Goal: Transaction & Acquisition: Purchase product/service

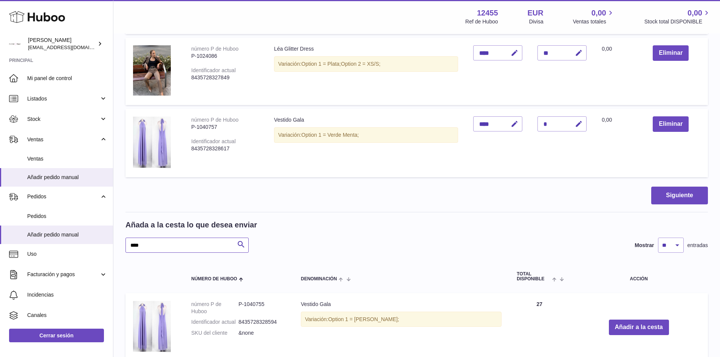
click at [176, 252] on input "****" at bounding box center [187, 245] width 123 height 15
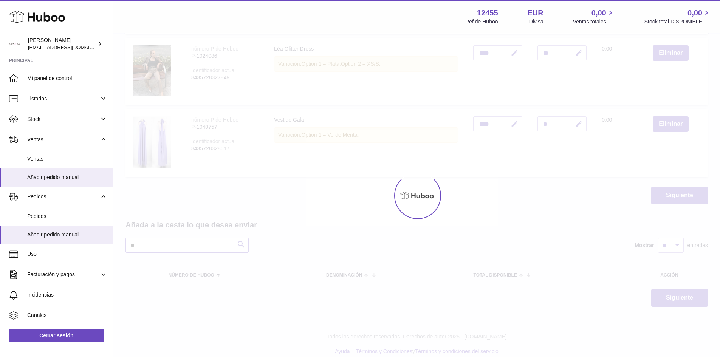
type input "*"
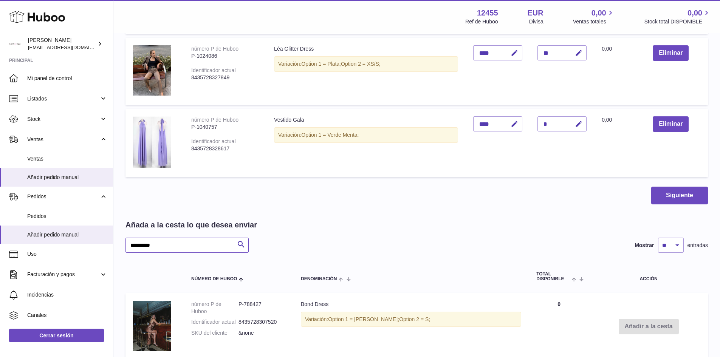
type input "**********"
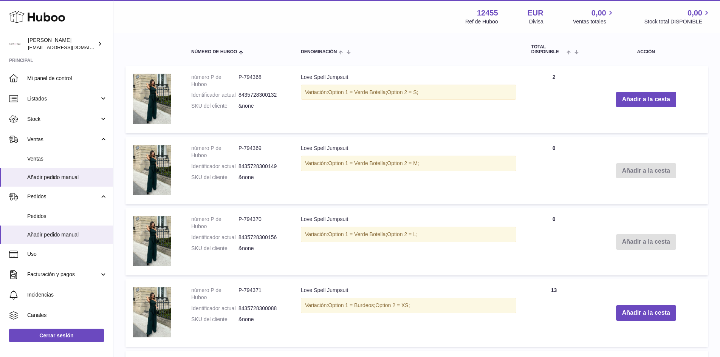
scroll to position [577, 0]
drag, startPoint x: 321, startPoint y: 91, endPoint x: 491, endPoint y: 95, distance: 170.5
click at [491, 95] on div "Variación: Option 1 = Verde Botella; Option 2 = S;" at bounding box center [408, 92] width 215 height 15
click at [461, 93] on div "Variación: Option 1 = Verde Botella; Option 2 = S;" at bounding box center [408, 92] width 215 height 15
drag, startPoint x: 443, startPoint y: 92, endPoint x: 306, endPoint y: 90, distance: 137.2
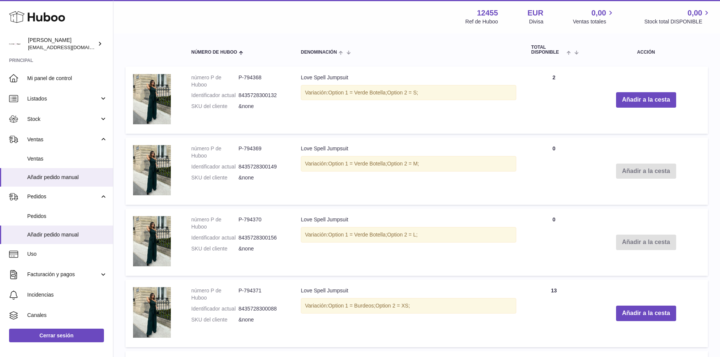
click at [307, 90] on div "Variación: Option 1 = Verde Botella; Option 2 = S;" at bounding box center [408, 92] width 215 height 15
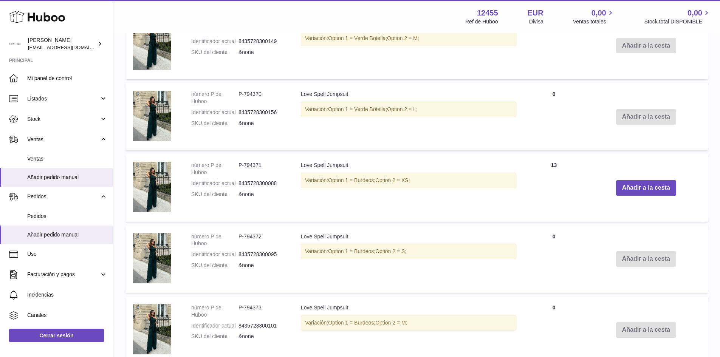
scroll to position [766, 0]
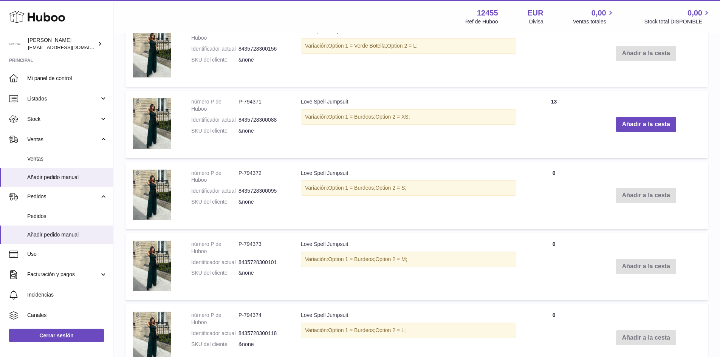
drag, startPoint x: 354, startPoint y: 117, endPoint x: 432, endPoint y: 118, distance: 77.5
click at [430, 118] on div "Variación: Option 1 = Burdeos; Option 2 = XS;" at bounding box center [408, 116] width 215 height 15
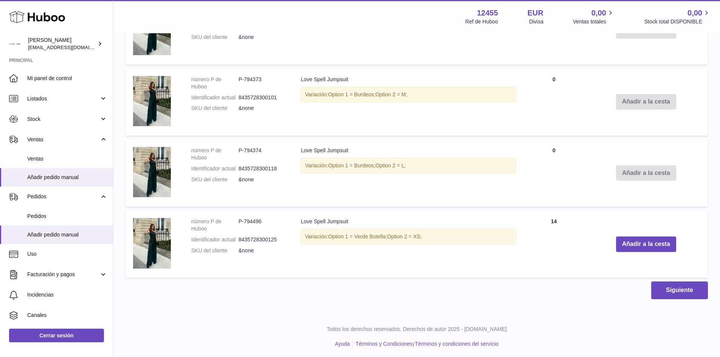
scroll to position [933, 0]
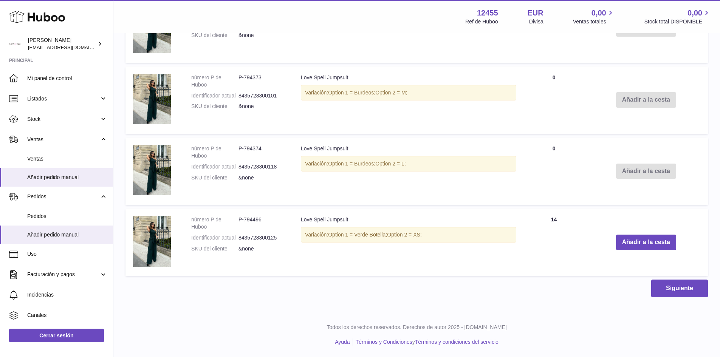
drag, startPoint x: 450, startPoint y: 233, endPoint x: 352, endPoint y: 239, distance: 98.1
click at [352, 239] on div "Variación: Option 1 = Verde Botella; Option 2 = XS;" at bounding box center [408, 234] width 215 height 15
click at [515, 255] on td "Love Spell Jumpsuit Variación: Option 1 = Verde Botella; Option 2 = XS;" at bounding box center [408, 242] width 231 height 67
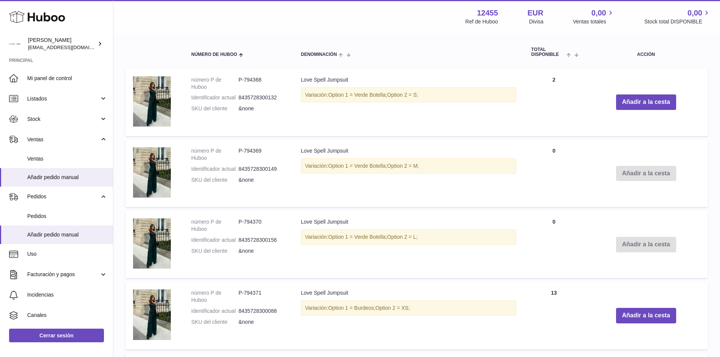
scroll to position [517, 0]
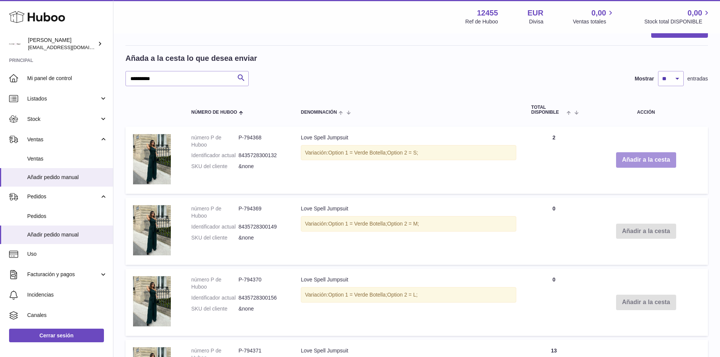
click at [638, 161] on button "Añadir a la cesta" at bounding box center [646, 159] width 60 height 15
click at [650, 161] on button "Añadir a la cesta" at bounding box center [646, 159] width 60 height 15
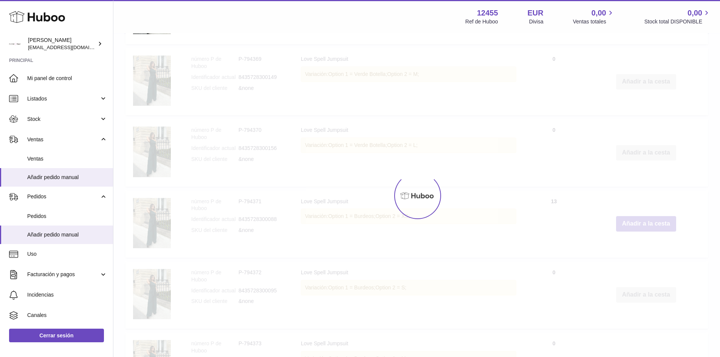
scroll to position [815, 0]
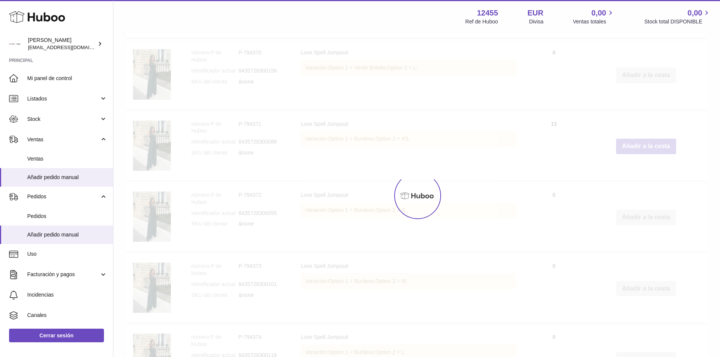
type input "*"
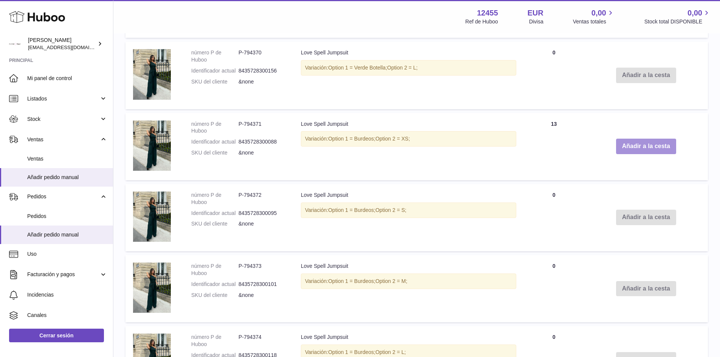
click at [645, 153] on button "Añadir a la cesta" at bounding box center [646, 146] width 60 height 15
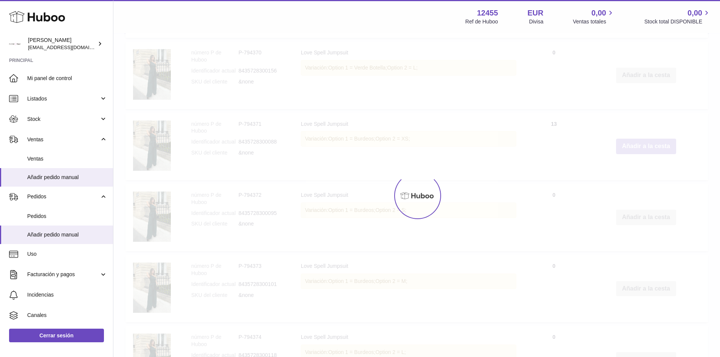
scroll to position [886, 0]
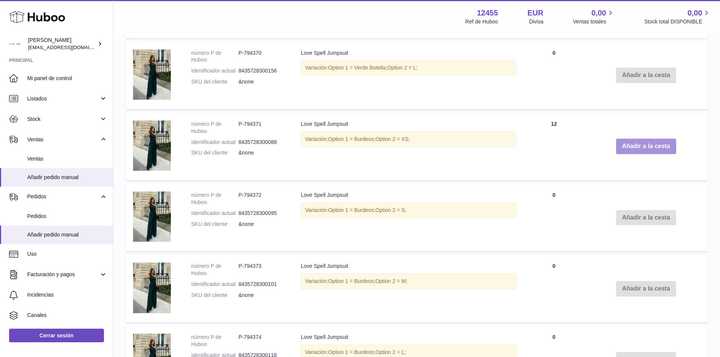
click at [645, 153] on button "Añadir a la cesta" at bounding box center [646, 146] width 60 height 15
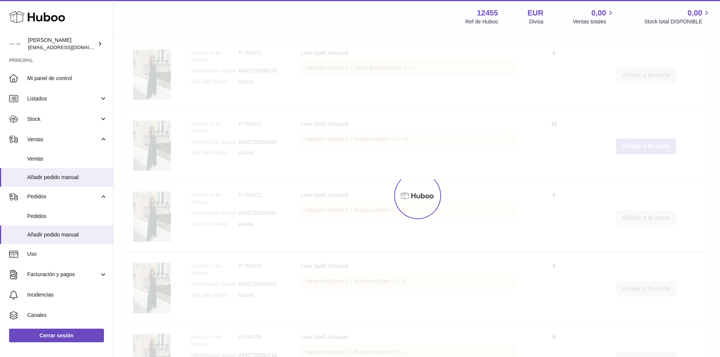
click at [645, 153] on button "Añadir a la cesta" at bounding box center [646, 146] width 60 height 15
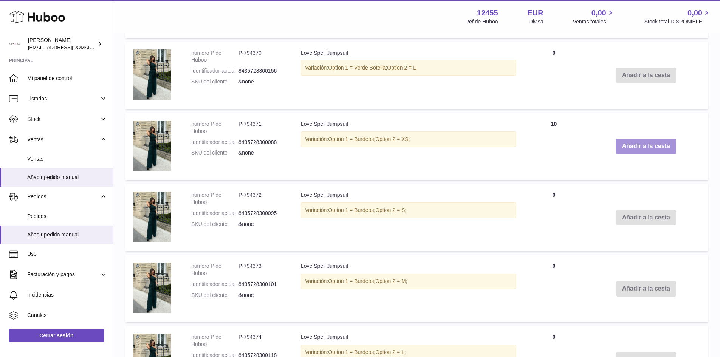
click at [645, 153] on button "Añadir a la cesta" at bounding box center [646, 146] width 60 height 15
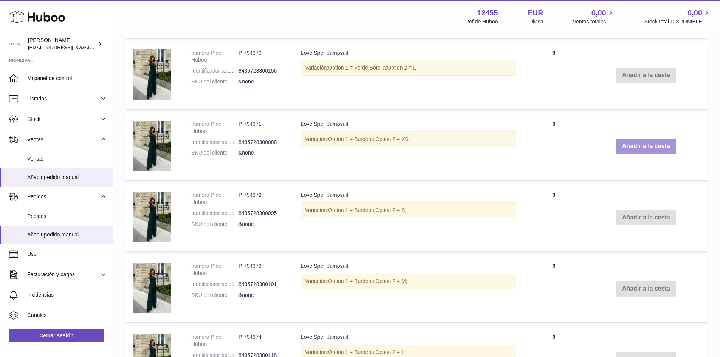
click at [645, 153] on button "Añadir a la cesta" at bounding box center [646, 146] width 60 height 15
click at [643, 153] on button "Añadir a la cesta" at bounding box center [646, 146] width 60 height 15
click at [654, 147] on button "Añadir a la cesta" at bounding box center [646, 146] width 60 height 15
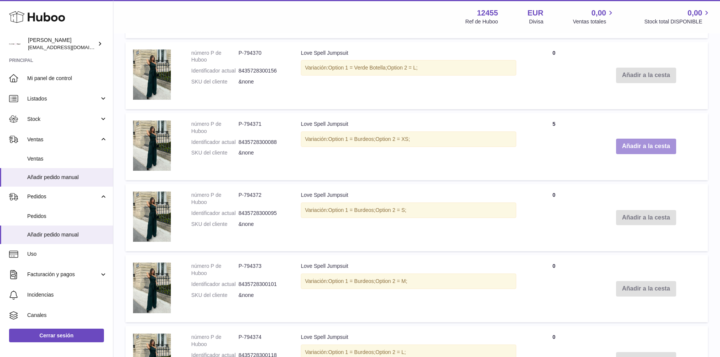
click at [654, 147] on button "Añadir a la cesta" at bounding box center [646, 146] width 60 height 15
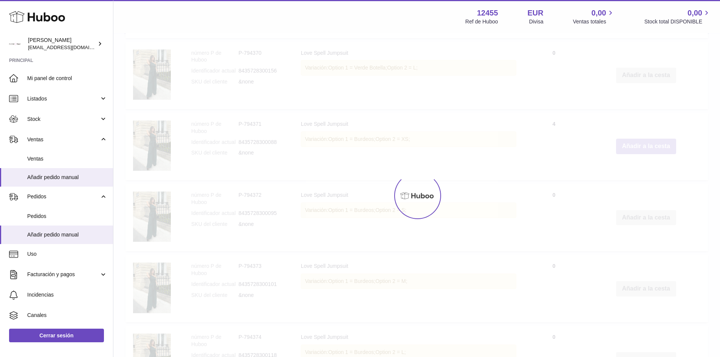
click at [654, 147] on button "Añadir a la cesta" at bounding box center [646, 146] width 60 height 15
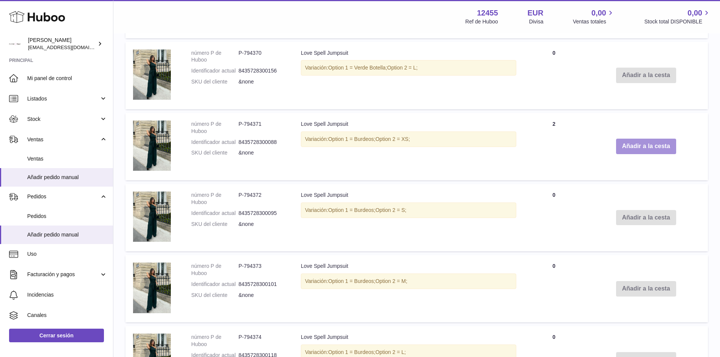
click at [654, 147] on button "Añadir a la cesta" at bounding box center [646, 146] width 60 height 15
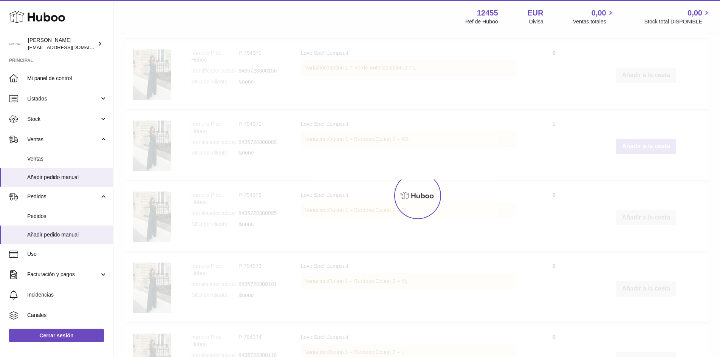
type input "**"
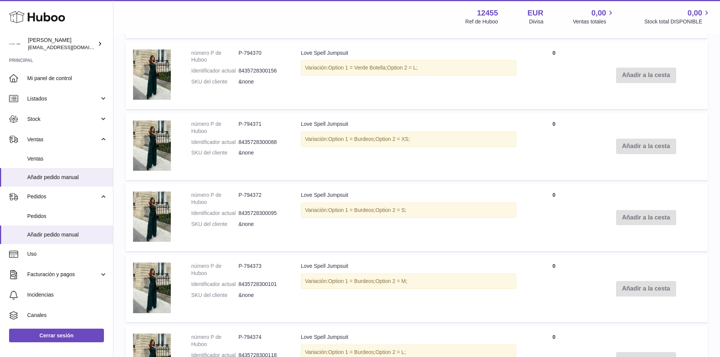
click at [654, 147] on td "Añadir a la cesta" at bounding box center [646, 146] width 124 height 67
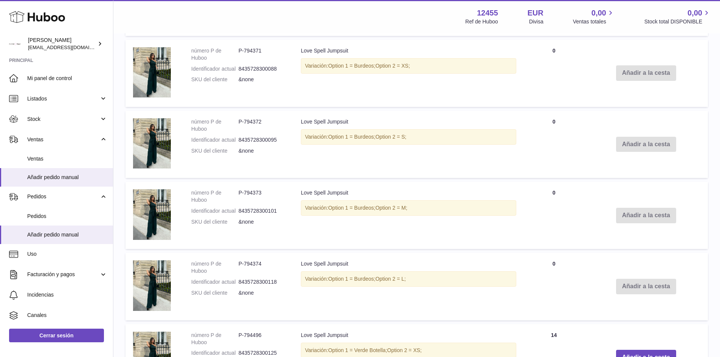
scroll to position [1075, 0]
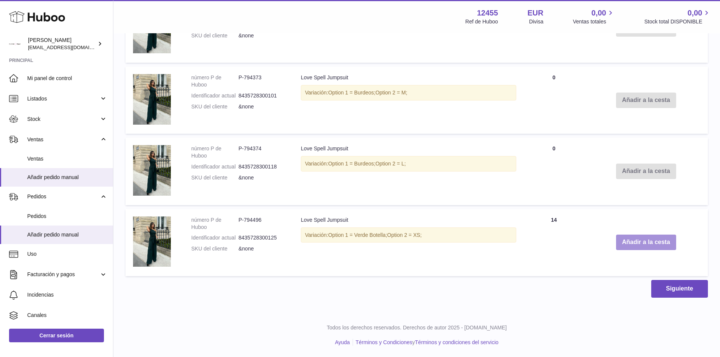
click at [662, 237] on button "Añadir a la cesta" at bounding box center [646, 242] width 60 height 15
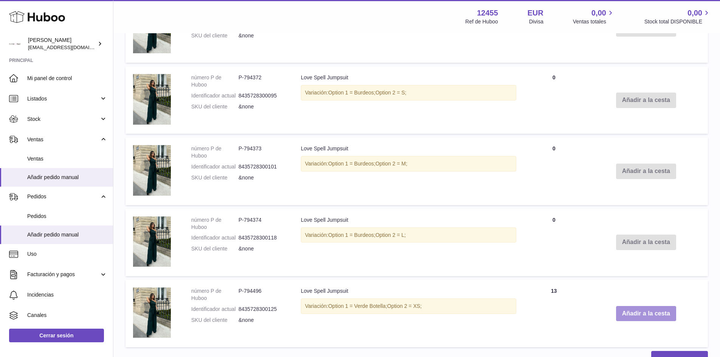
scroll to position [1146, 0]
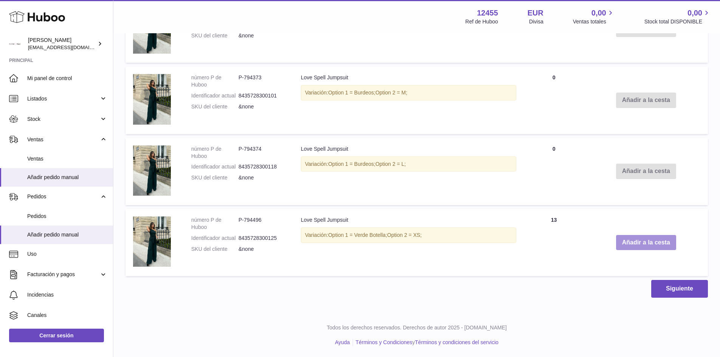
click at [663, 240] on button "Añadir a la cesta" at bounding box center [646, 242] width 60 height 15
click at [649, 243] on button "Añadir a la cesta" at bounding box center [646, 242] width 60 height 15
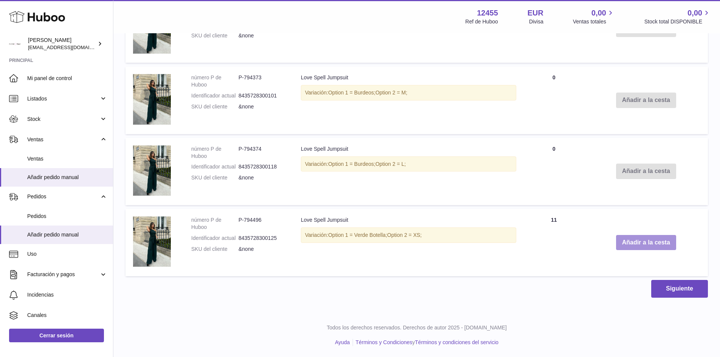
click at [649, 243] on button "Añadir a la cesta" at bounding box center [646, 242] width 60 height 15
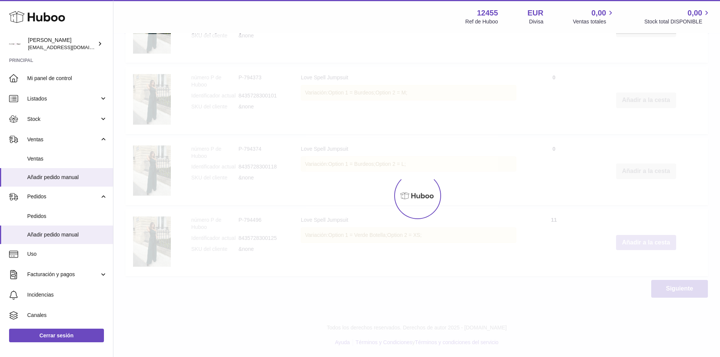
click at [649, 243] on div at bounding box center [416, 195] width 607 height 323
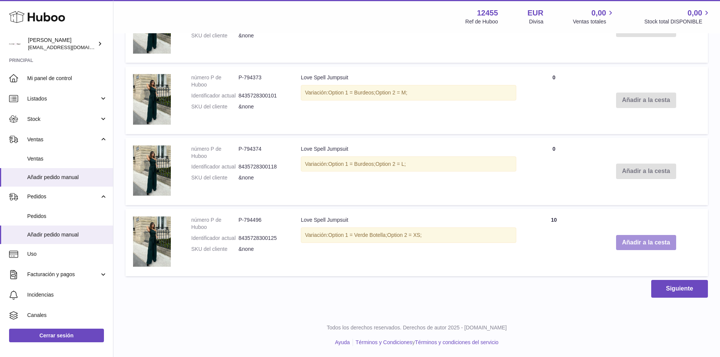
click at [649, 243] on button "Añadir a la cesta" at bounding box center [646, 242] width 60 height 15
click at [643, 244] on button "Añadir a la cesta" at bounding box center [646, 242] width 60 height 15
click at [634, 245] on button "Añadir a la cesta" at bounding box center [646, 242] width 60 height 15
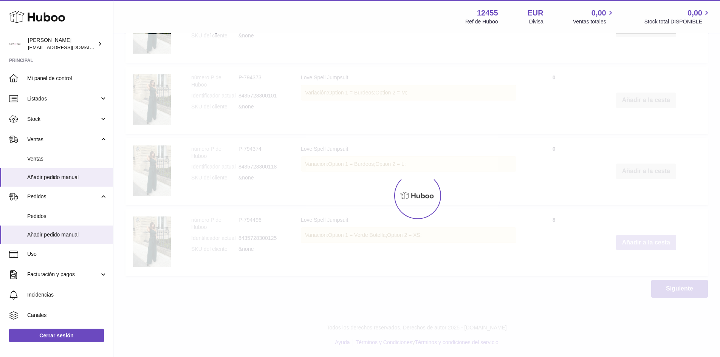
click at [634, 245] on button "Añadir a la cesta" at bounding box center [646, 242] width 60 height 15
click at [632, 245] on div at bounding box center [416, 195] width 607 height 323
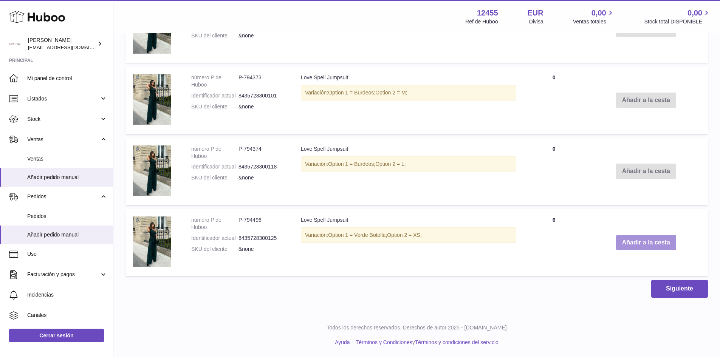
click at [631, 242] on button "Añadir a la cesta" at bounding box center [646, 242] width 60 height 15
click at [635, 240] on button "Añadir a la cesta" at bounding box center [646, 242] width 60 height 15
click at [635, 242] on button "Añadir a la cesta" at bounding box center [646, 242] width 60 height 15
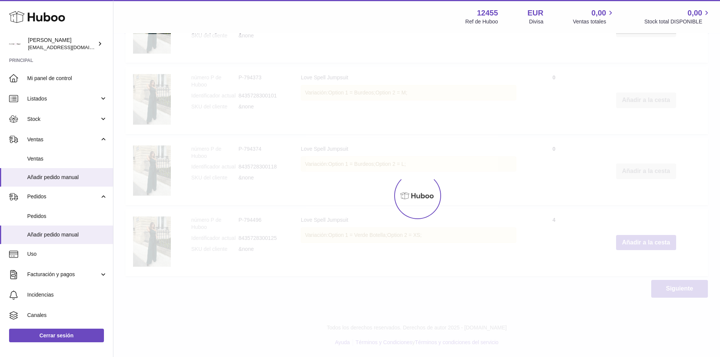
click at [635, 242] on div at bounding box center [416, 195] width 607 height 323
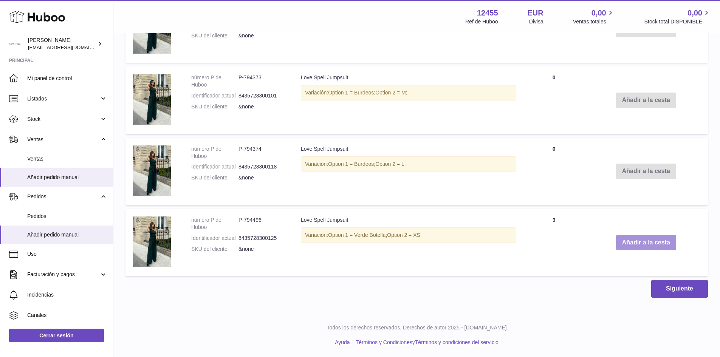
click at [634, 242] on button "Añadir a la cesta" at bounding box center [646, 242] width 60 height 15
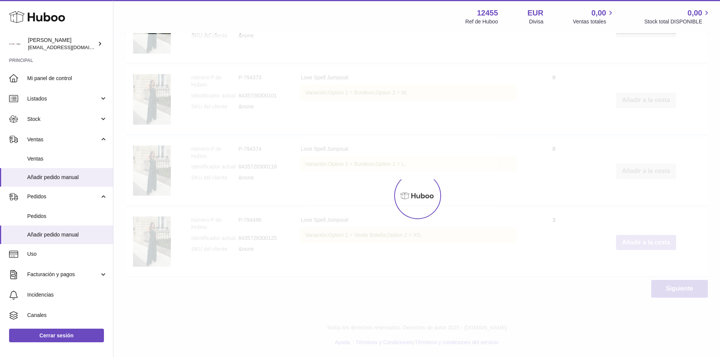
click at [632, 243] on button "Añadir a la cesta" at bounding box center [646, 242] width 60 height 15
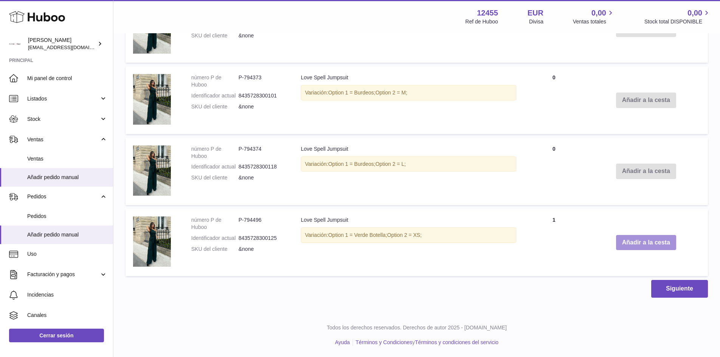
click at [632, 244] on button "Añadir a la cesta" at bounding box center [646, 242] width 60 height 15
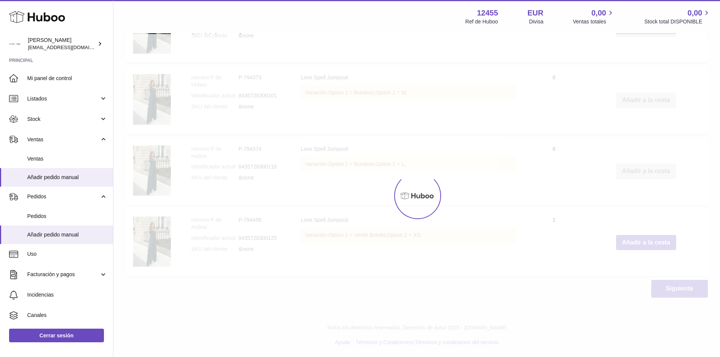
type input "**"
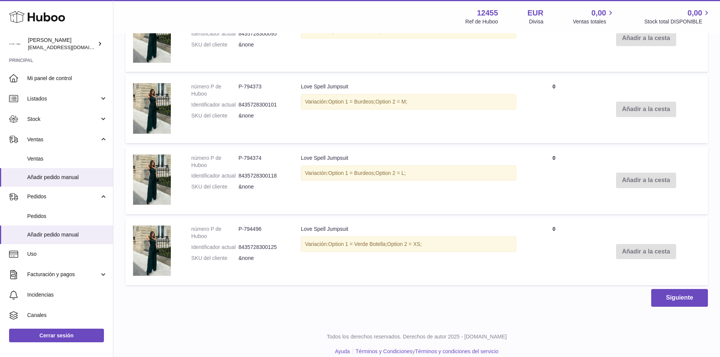
scroll to position [1146, 0]
